Goal: Information Seeking & Learning: Learn about a topic

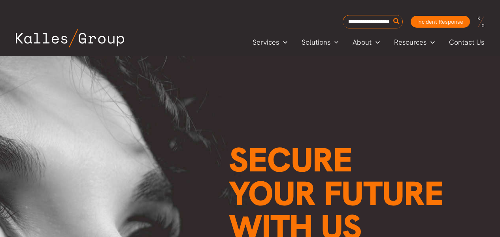
type input "**********"
click at [392, 15] on button "Search" at bounding box center [397, 21] width 10 height 13
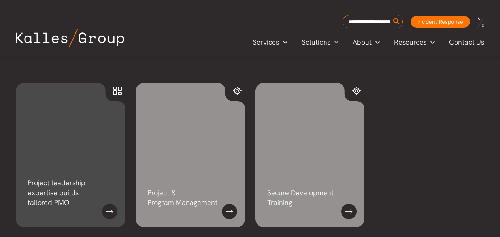
scroll to position [115, 0]
click at [106, 213] on link at bounding box center [109, 211] width 15 height 15
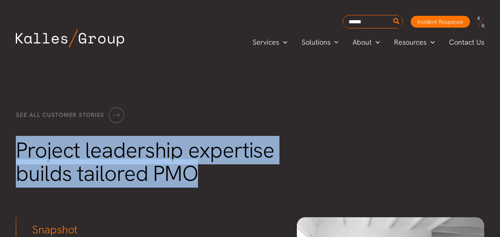
drag, startPoint x: 19, startPoint y: 150, endPoint x: 194, endPoint y: 171, distance: 176.6
click at [194, 171] on span "Project leadership expertise builds tailored PMO" at bounding box center [145, 162] width 259 height 52
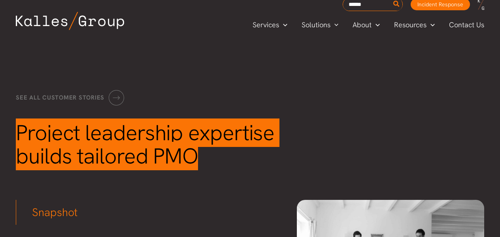
scroll to position [125, 0]
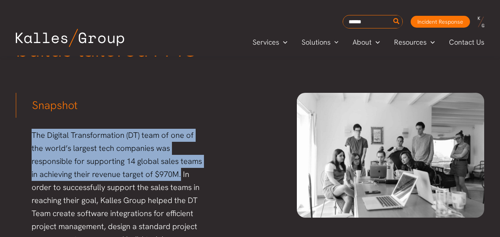
drag, startPoint x: 32, startPoint y: 134, endPoint x: 180, endPoint y: 177, distance: 154.0
click at [180, 177] on p "The Digital Transformation (DT) team of one of the world’s largest tech compani…" at bounding box center [118, 201] width 172 height 144
copy p "The Digital Transformation (DT) team of one of the world’s largest tech compani…"
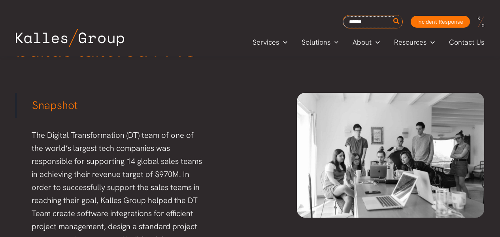
click at [357, 21] on input "Search for:" at bounding box center [372, 22] width 59 height 12
paste input "**********"
type input "**********"
click at [392, 15] on button "Search" at bounding box center [397, 21] width 10 height 13
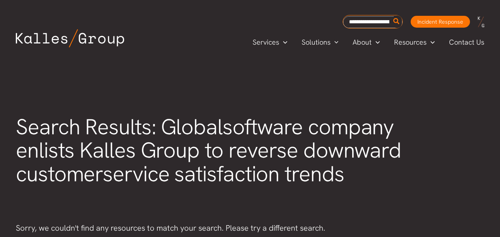
click at [379, 23] on input "**********" at bounding box center [372, 22] width 59 height 12
type input "**********"
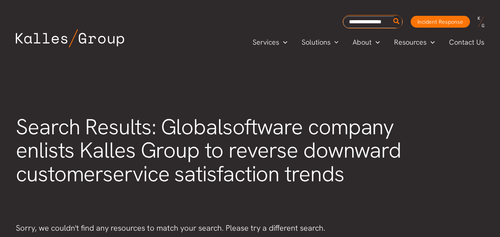
click at [392, 15] on button "Search" at bounding box center [397, 21] width 10 height 13
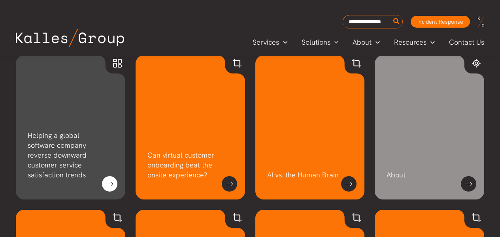
click at [110, 187] on link at bounding box center [109, 183] width 15 height 15
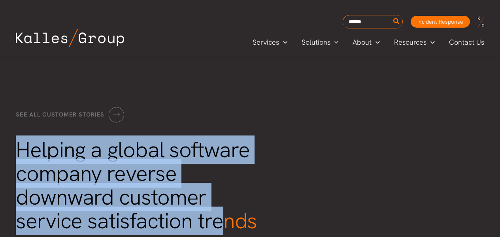
scroll to position [28, 0]
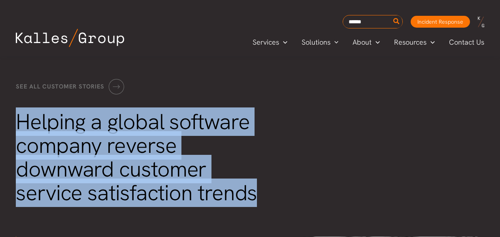
drag, startPoint x: 20, startPoint y: 150, endPoint x: 253, endPoint y: 196, distance: 237.6
click at [253, 196] on span "Helping a global software company reverse downward customer service satisfactio…" at bounding box center [136, 158] width 241 height 100
copy span "Helping a global software company reverse downward customer service satisfactio…"
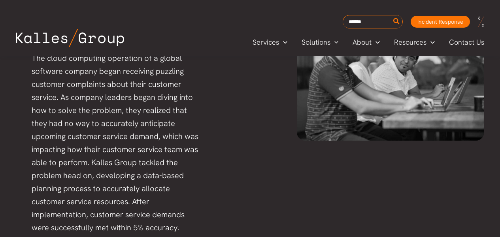
scroll to position [195, 0]
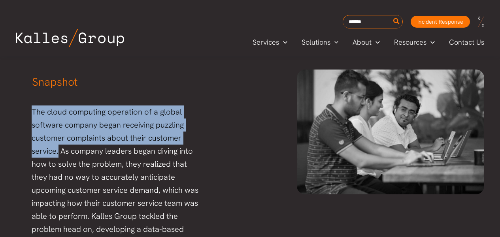
drag, startPoint x: 32, startPoint y: 110, endPoint x: 59, endPoint y: 154, distance: 50.9
click at [59, 154] on p "The cloud computing operation of a global software company began receiving puzz…" at bounding box center [118, 197] width 172 height 183
copy p "The cloud computing operation of a global software company began receiving puzz…"
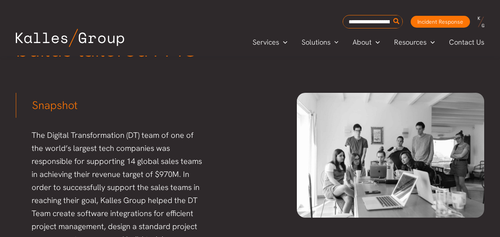
click at [286, 125] on div "Snapshot The Digital Transformation (DT) team of one of the world’s largest tec…" at bounding box center [250, 182] width 484 height 195
